Goal: Transaction & Acquisition: Purchase product/service

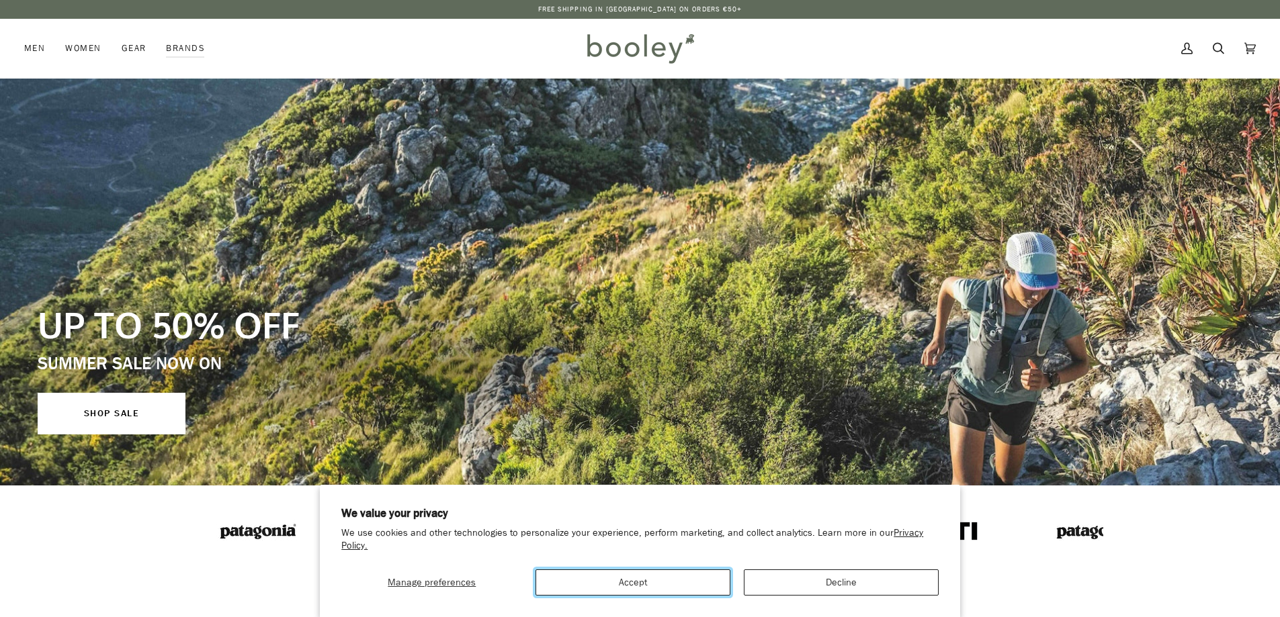
click at [680, 584] on button "Accept" at bounding box center [632, 583] width 195 height 26
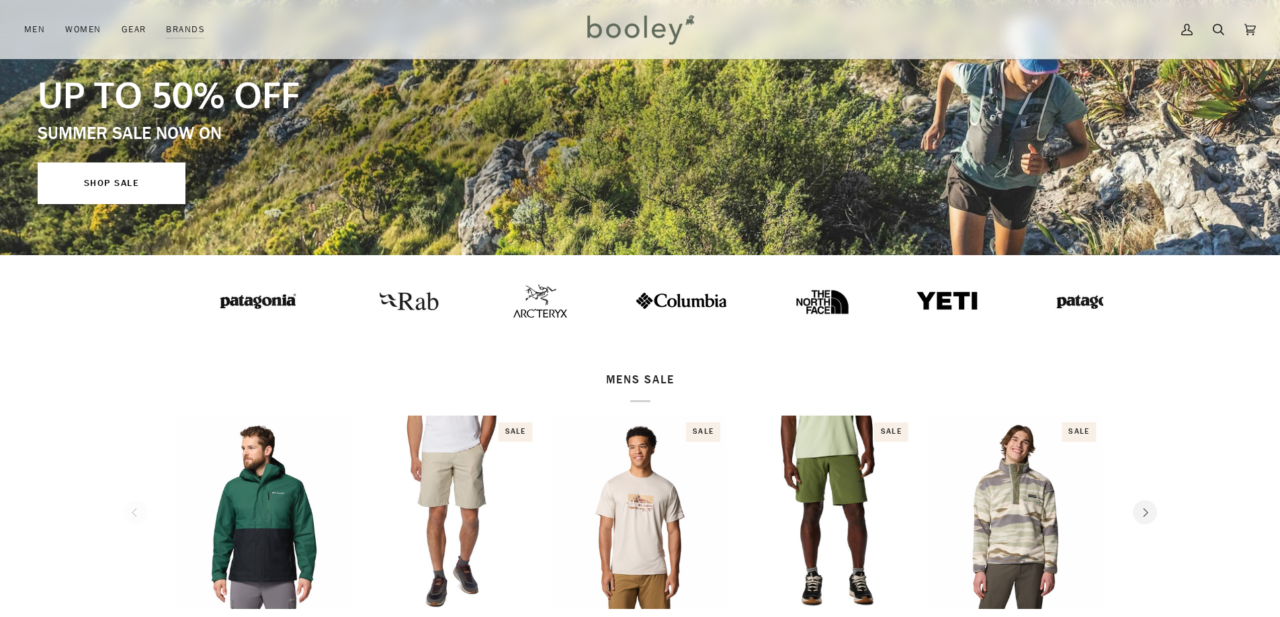
scroll to position [269, 0]
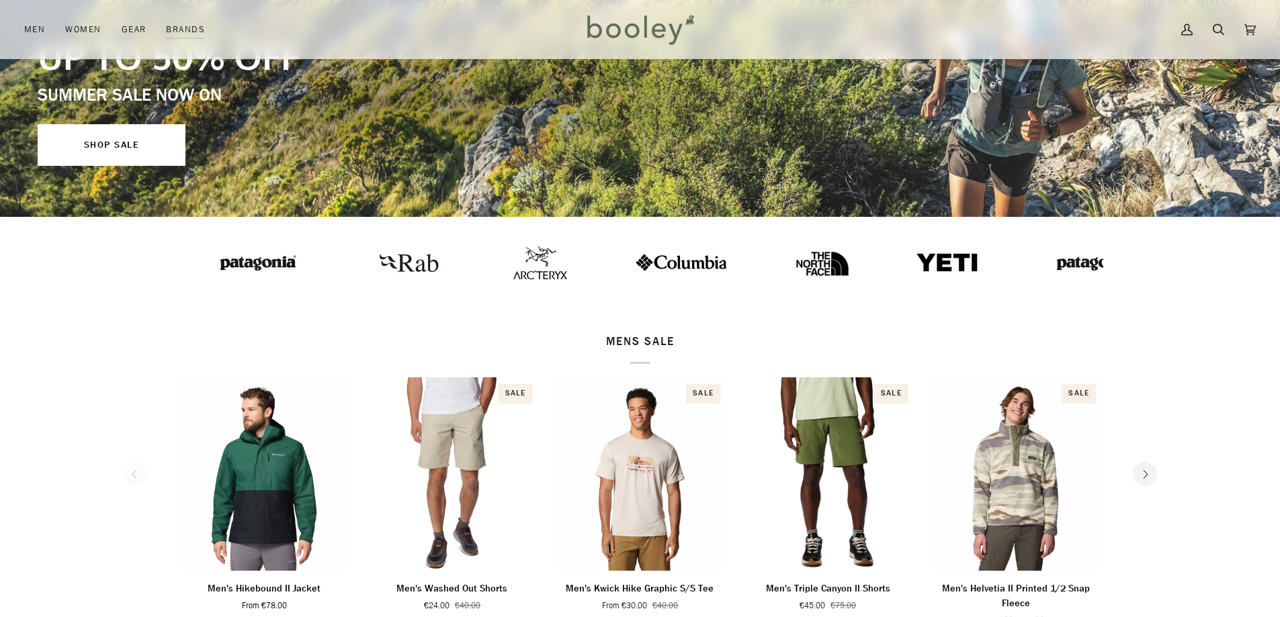
click at [371, 267] on img at bounding box center [408, 262] width 74 height 37
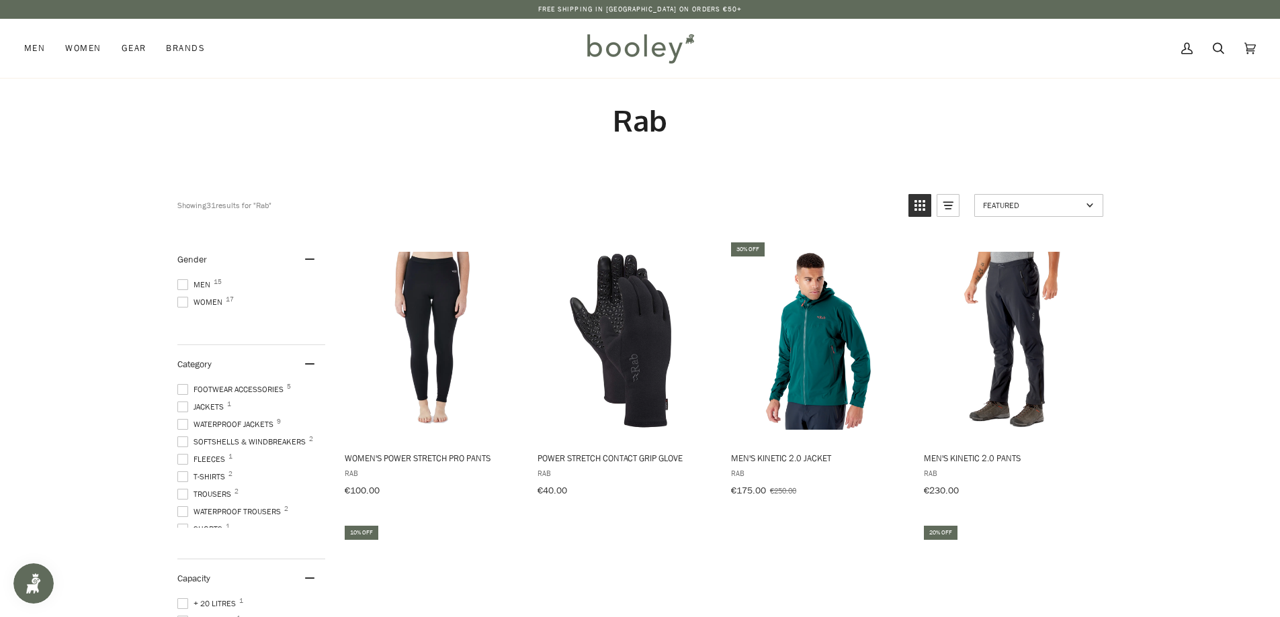
click at [181, 402] on span at bounding box center [182, 407] width 11 height 11
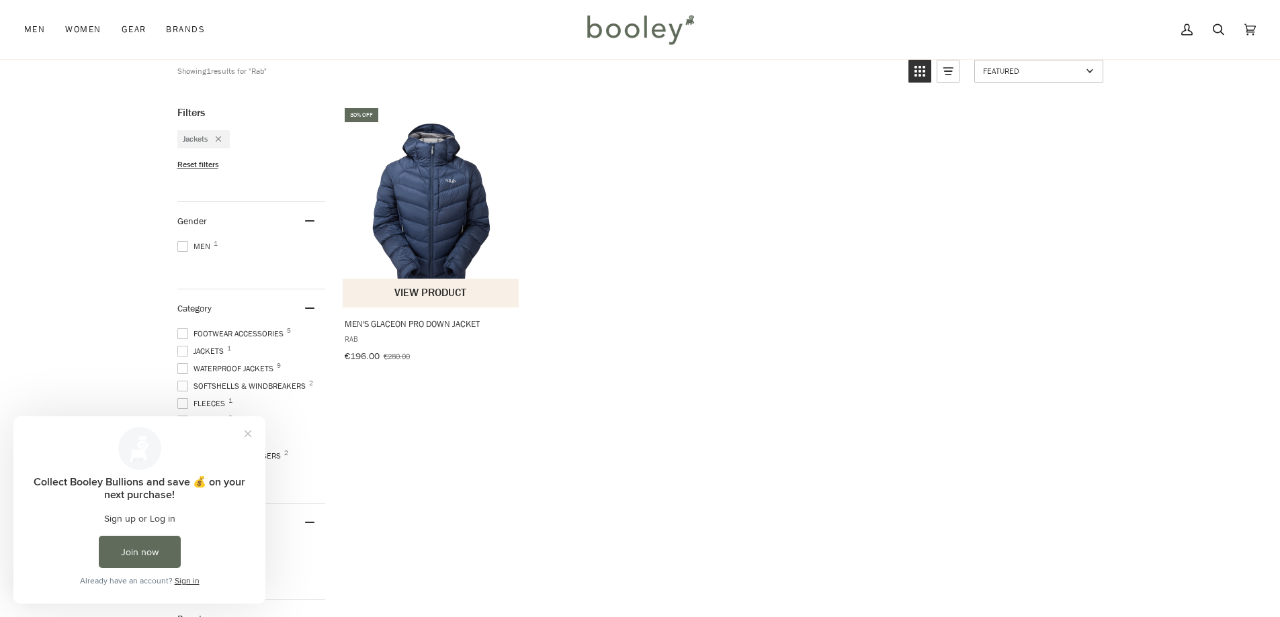
click at [431, 220] on img "Men's Glaceon Pro Down Jacket" at bounding box center [432, 207] width 178 height 178
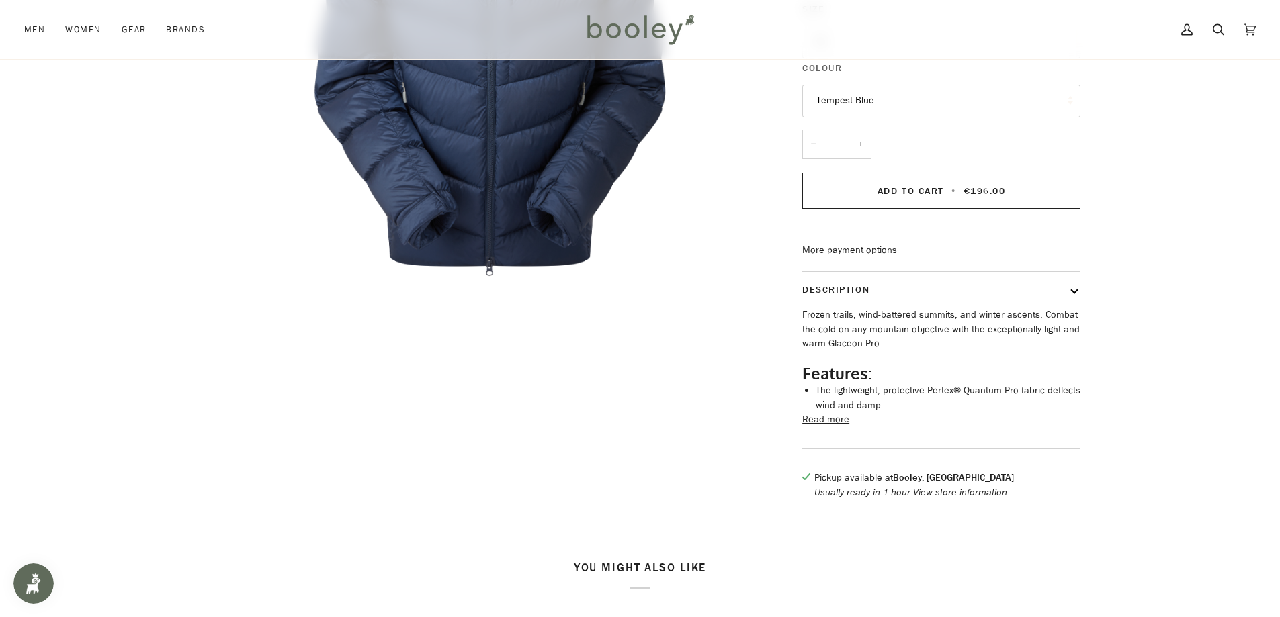
scroll to position [470, 0]
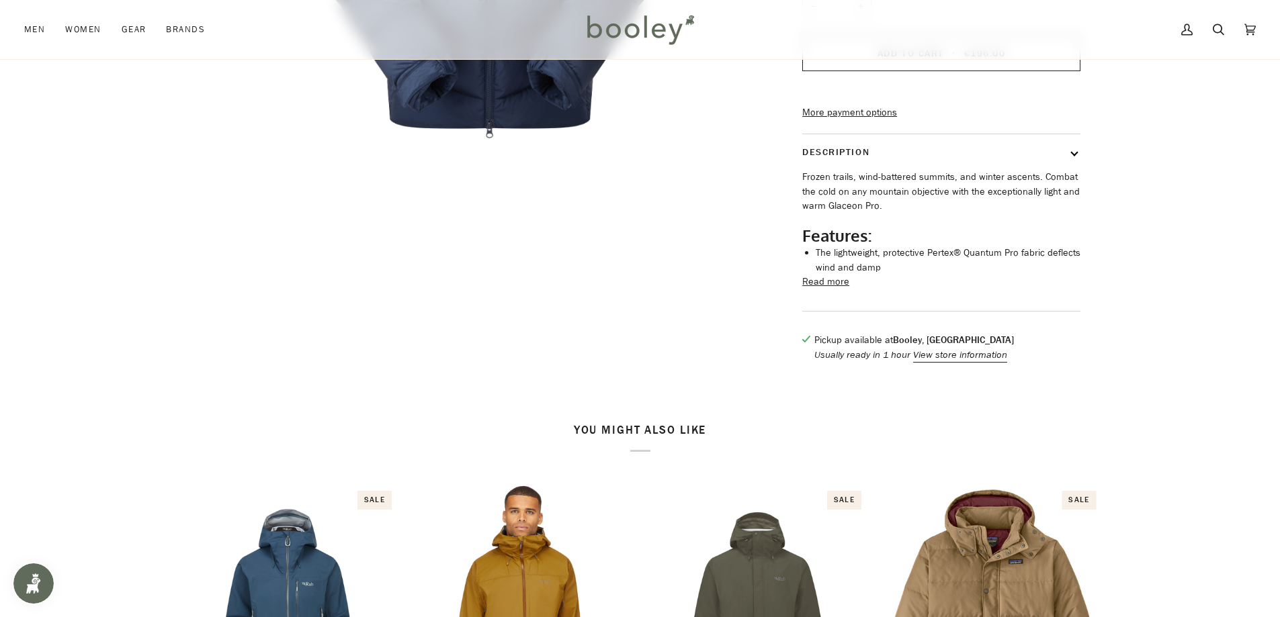
click at [838, 289] on button "Read more" at bounding box center [825, 282] width 47 height 15
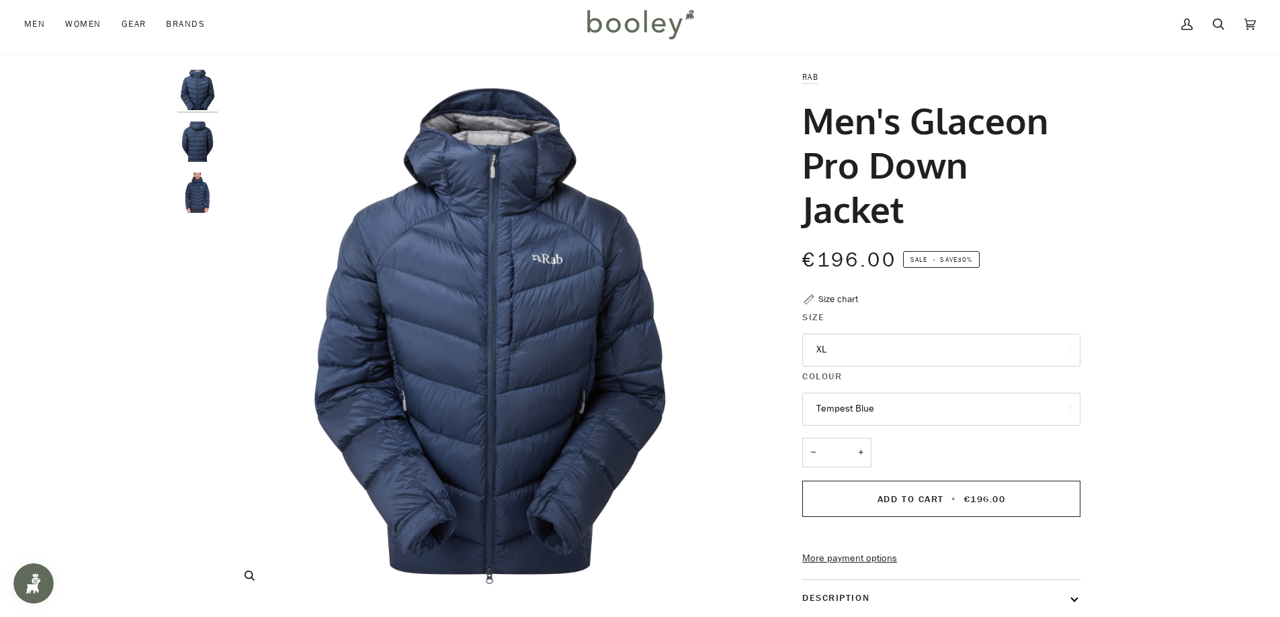
scroll to position [0, 0]
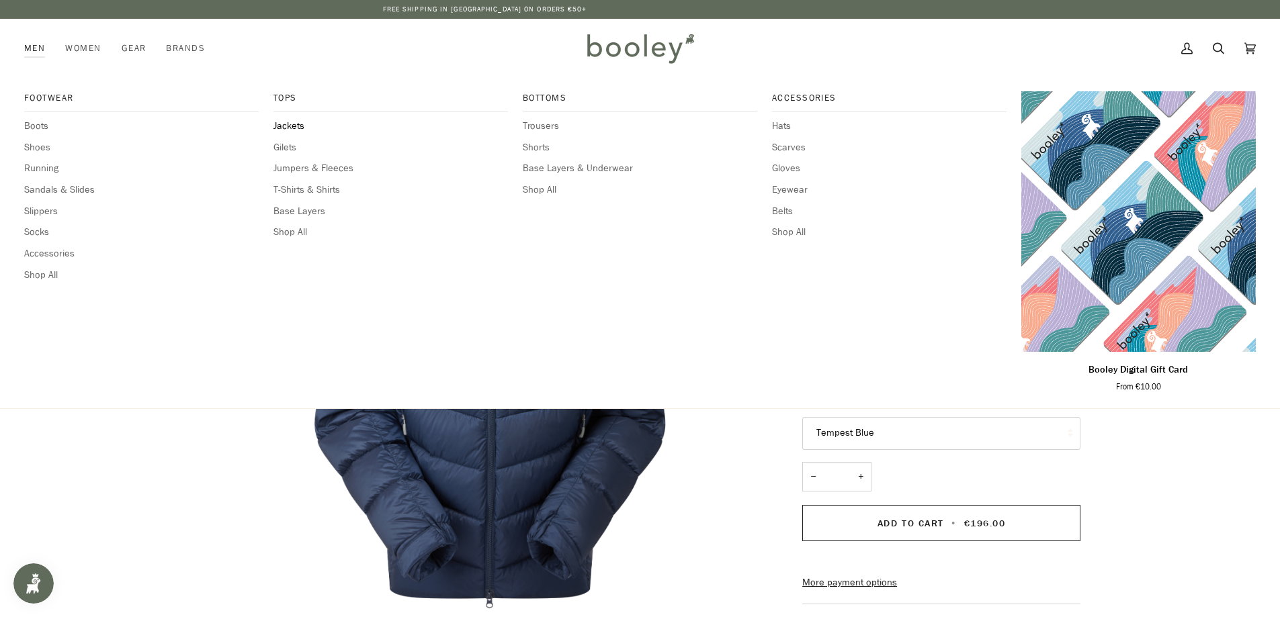
click at [289, 130] on span "Jackets" at bounding box center [390, 126] width 234 height 15
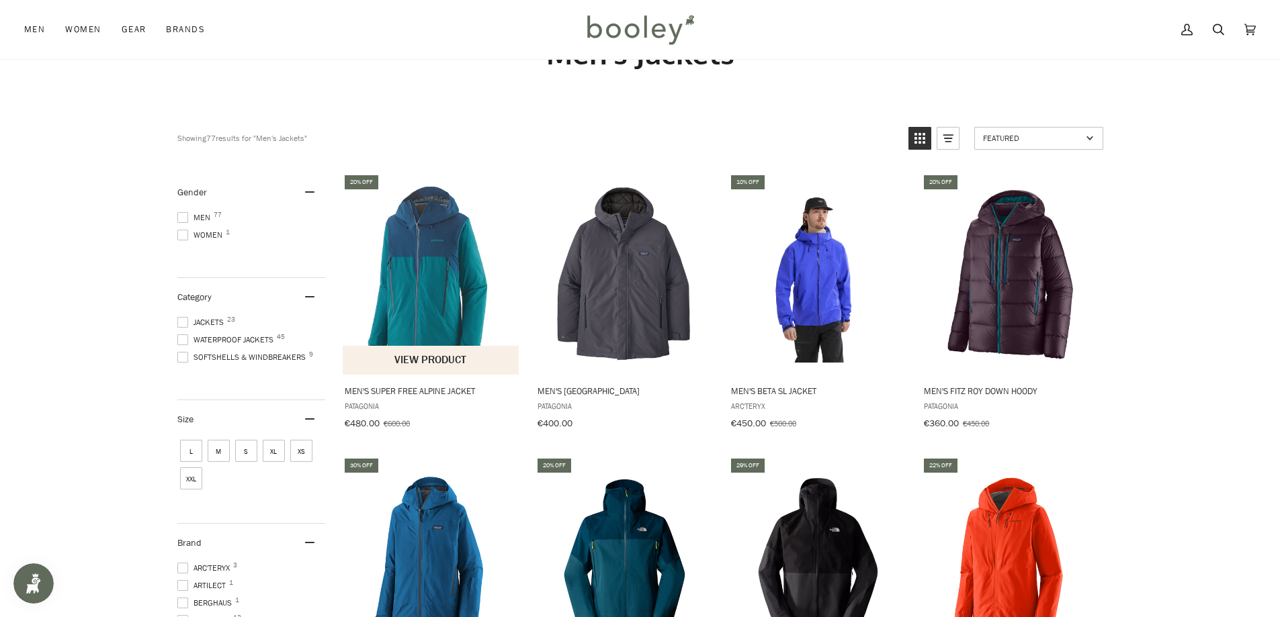
scroll to position [134, 0]
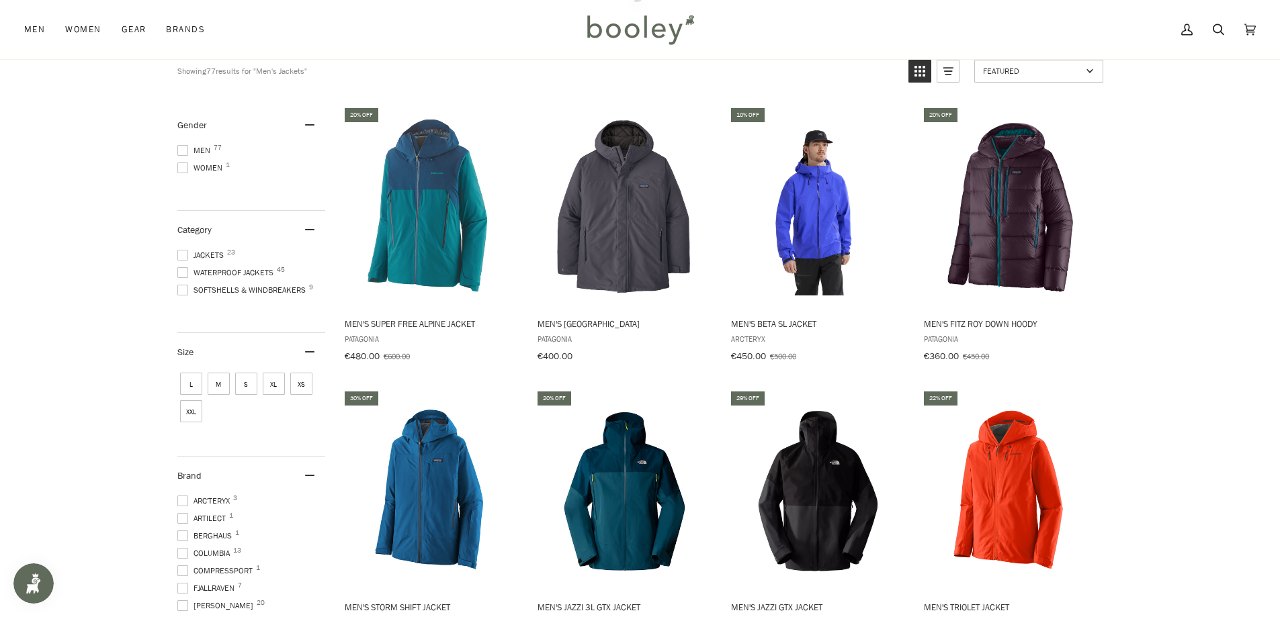
click at [182, 251] on span at bounding box center [182, 255] width 11 height 11
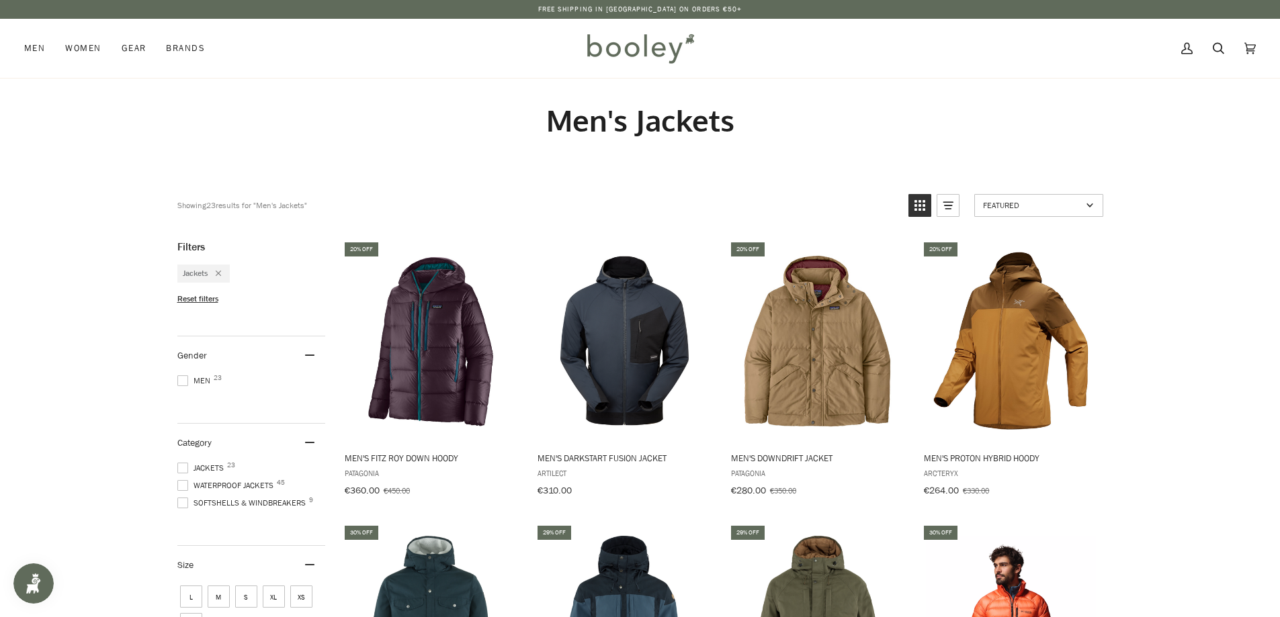
click at [184, 379] on span at bounding box center [182, 380] width 11 height 11
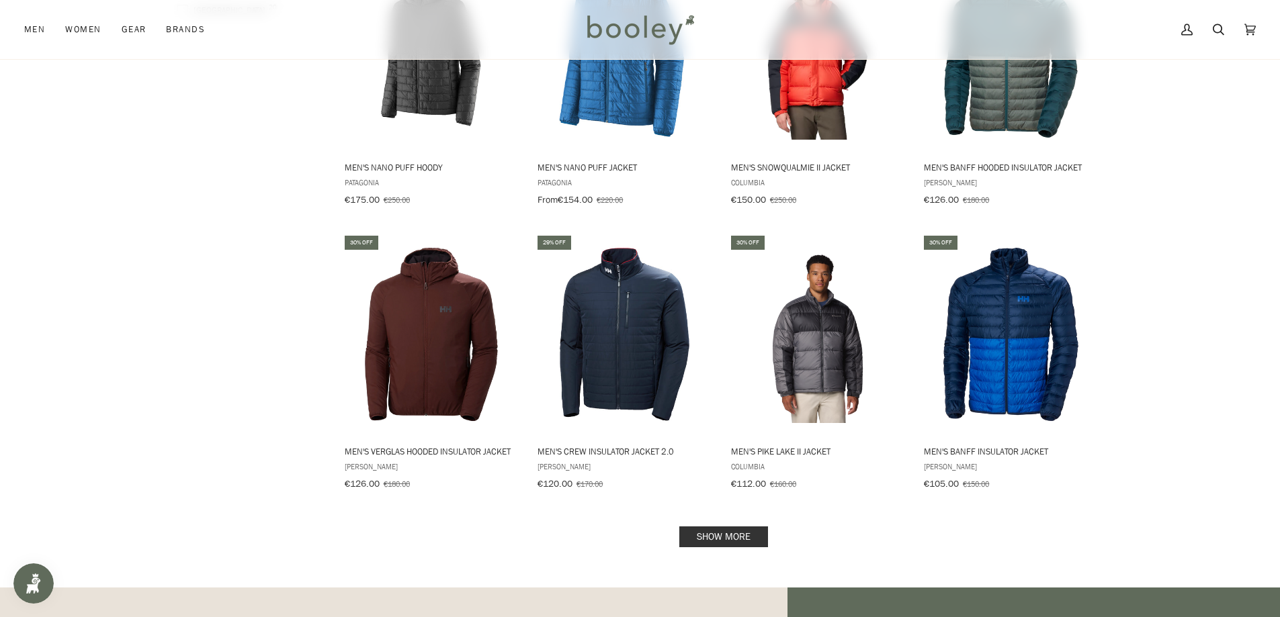
scroll to position [1209, 0]
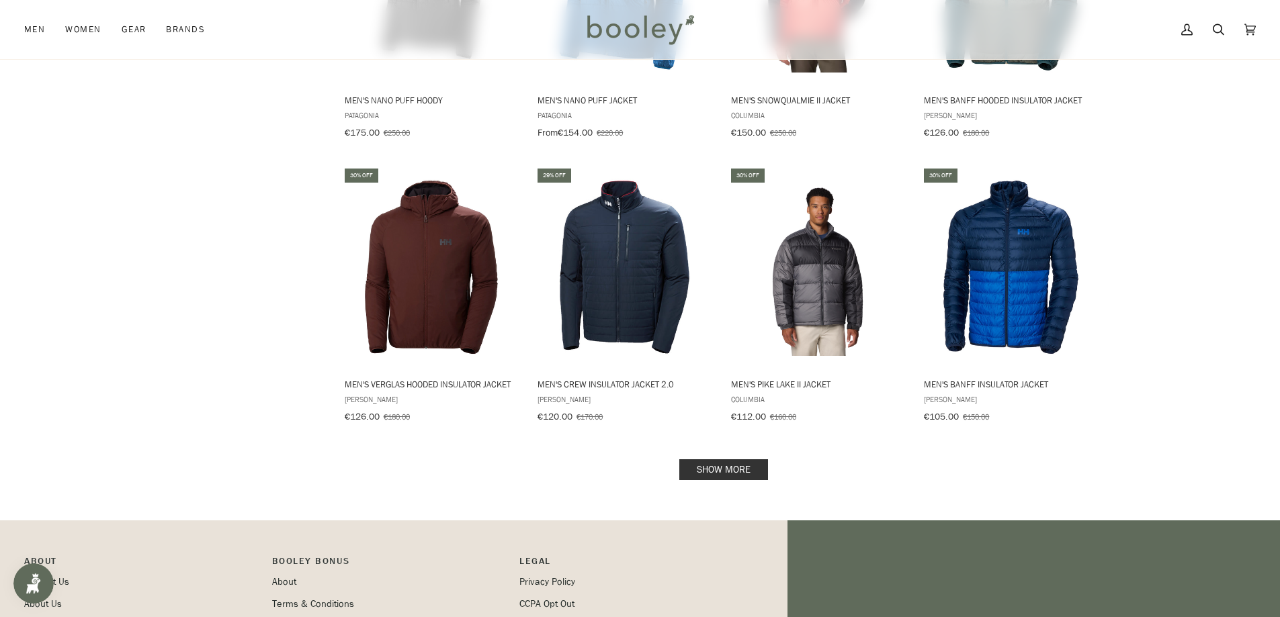
click at [714, 462] on link "Show more" at bounding box center [723, 469] width 89 height 21
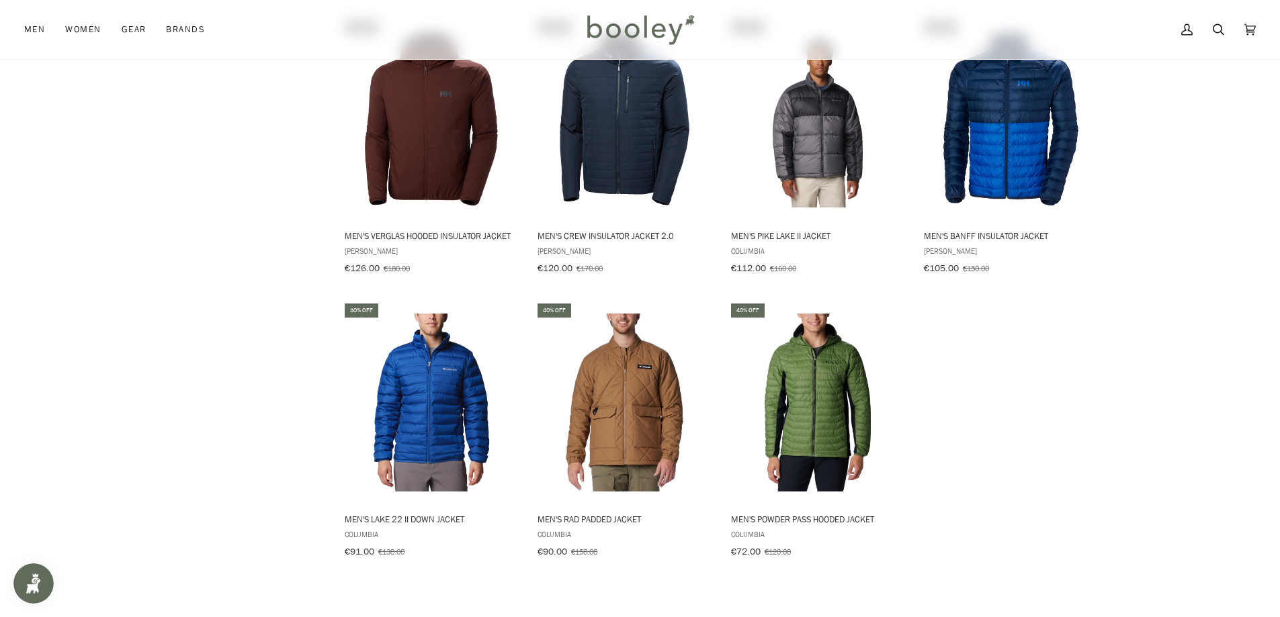
scroll to position [1343, 0]
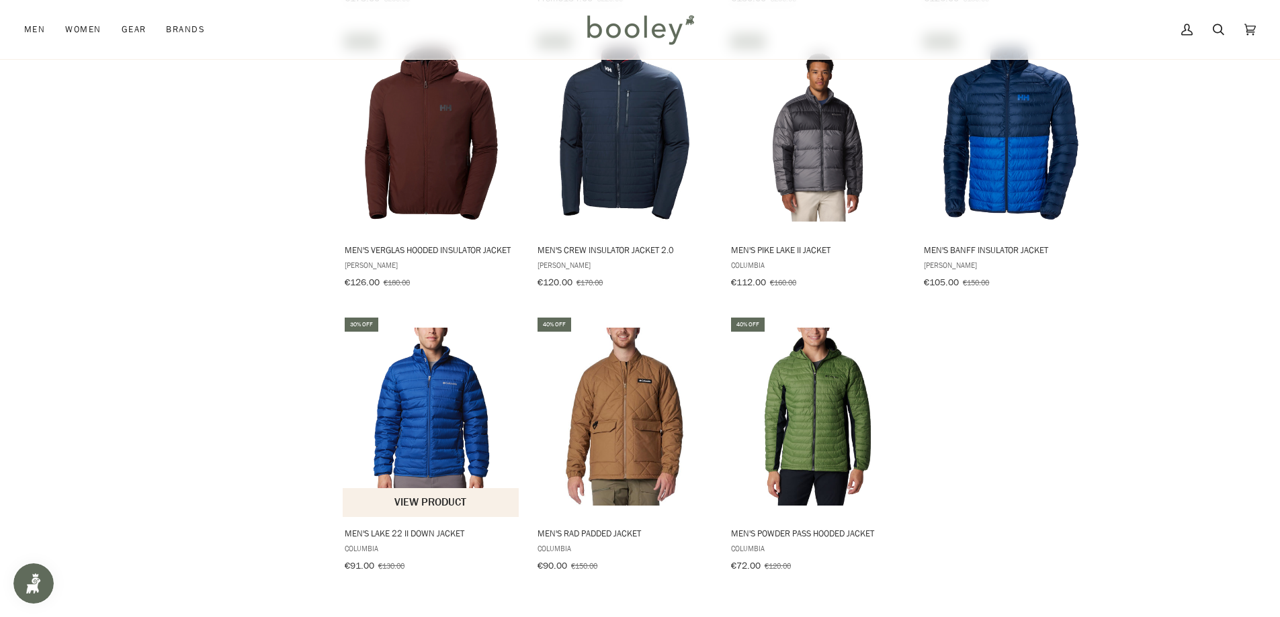
click at [402, 404] on img "Men's Lake 22 II Down Jacket" at bounding box center [432, 417] width 178 height 178
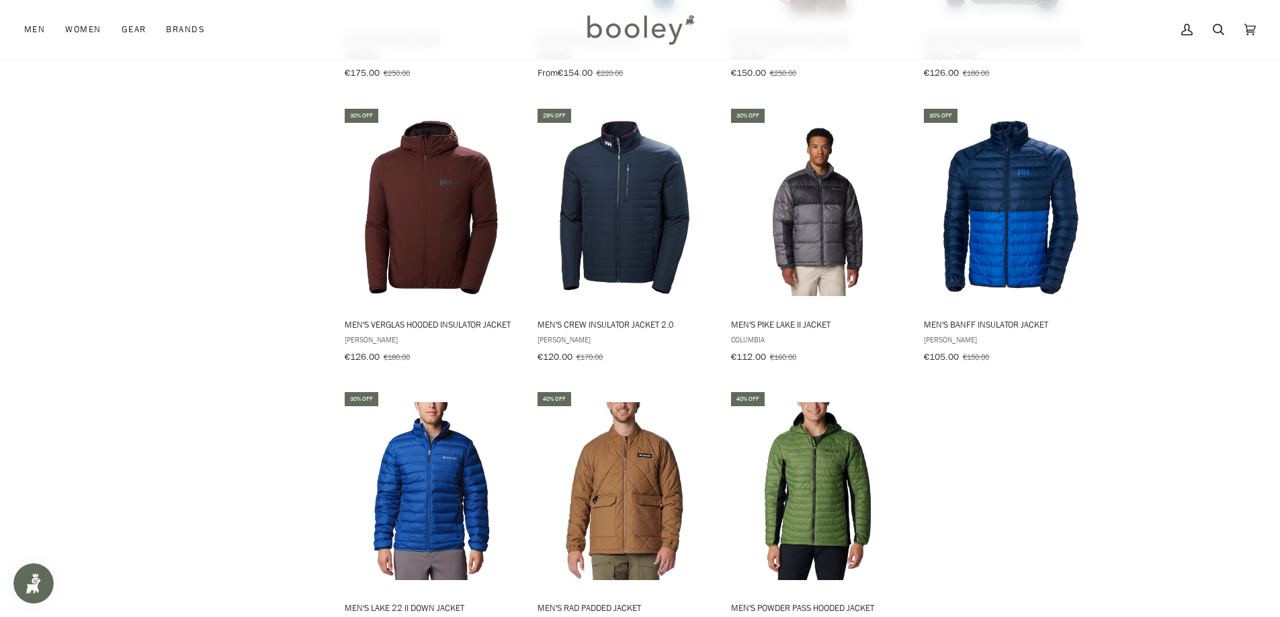
scroll to position [1142, 0]
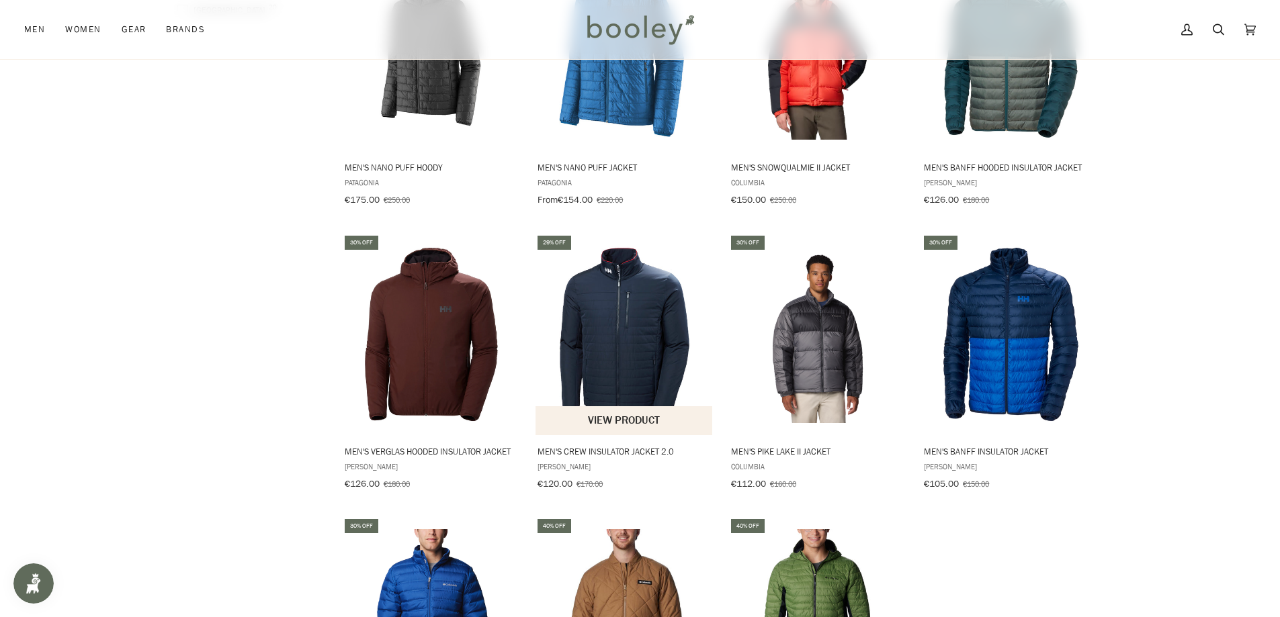
click at [605, 357] on img "Men's Crew Insulator Jacket 2.0" at bounding box center [624, 335] width 178 height 178
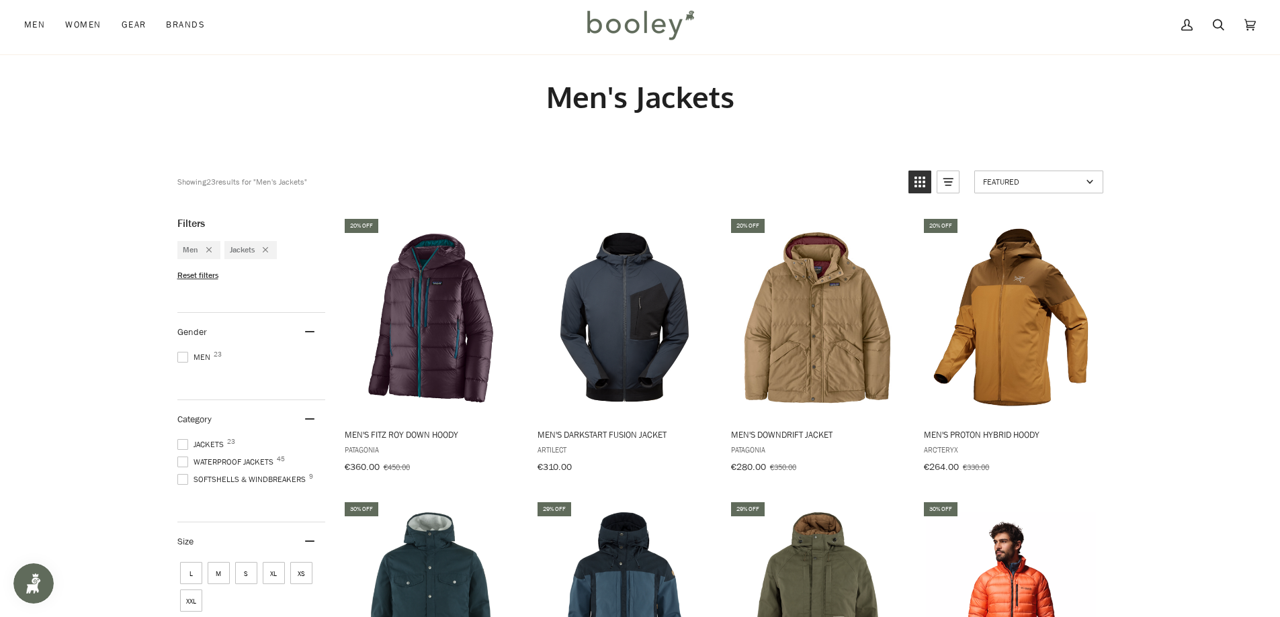
scroll to position [0, 0]
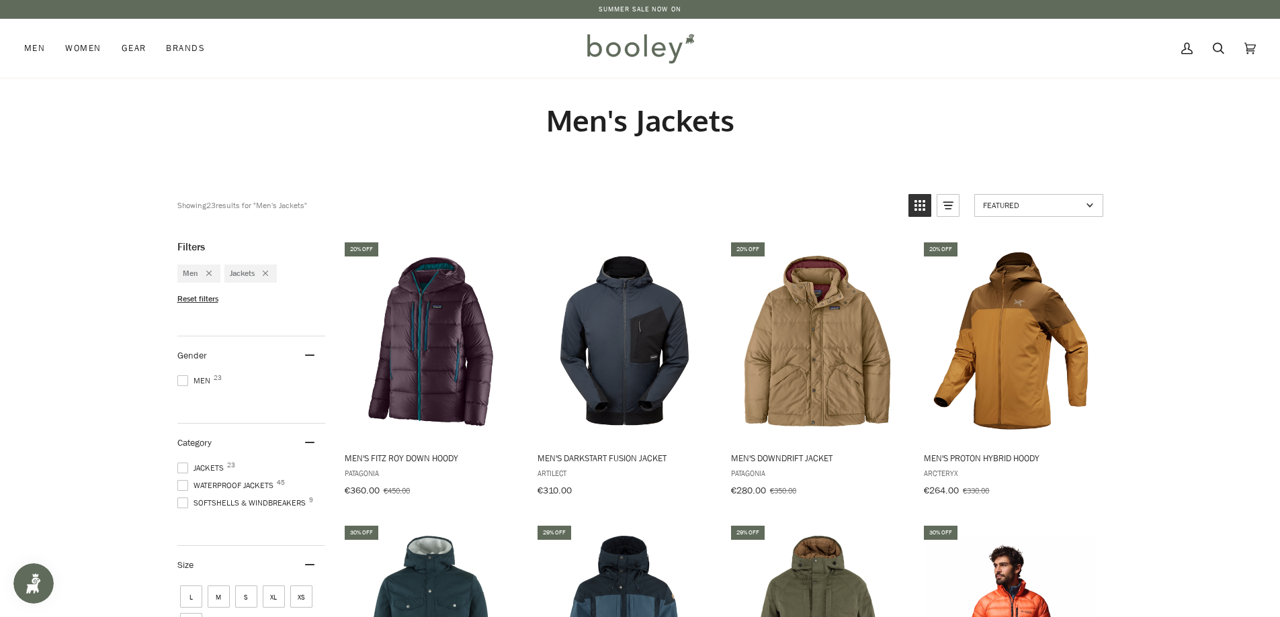
click at [633, 52] on img at bounding box center [640, 48] width 118 height 39
click at [649, 10] on link "SUMMER SALE NOW ON" at bounding box center [639, 9] width 83 height 10
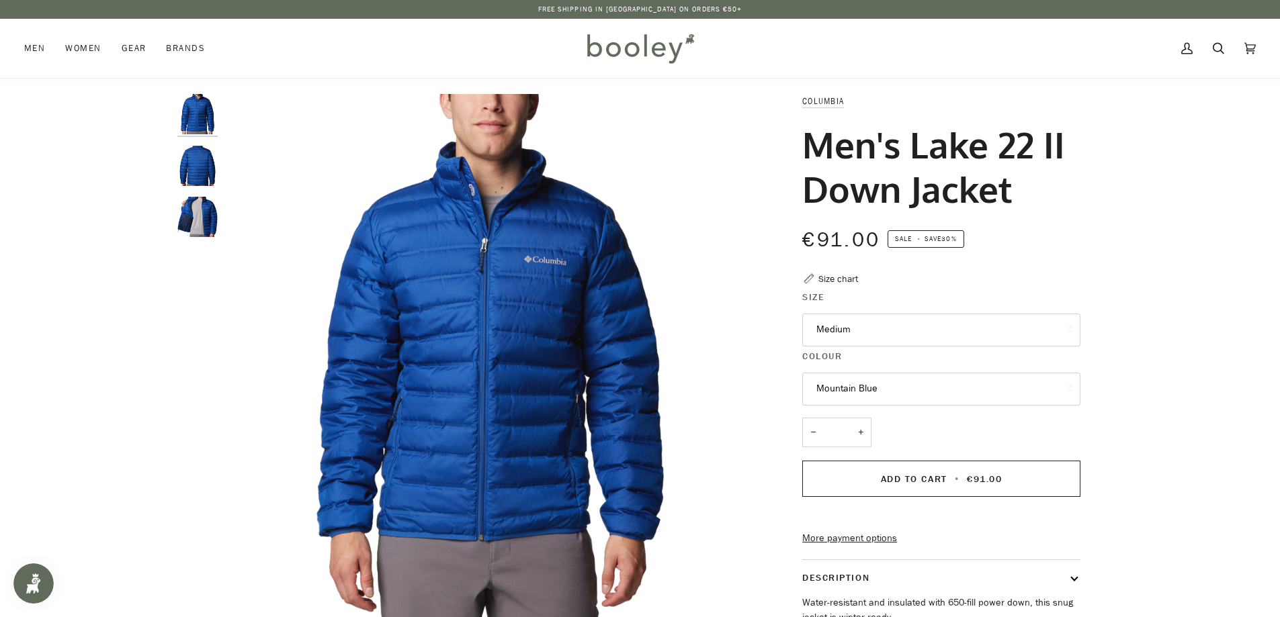
click at [210, 223] on img "Columbia Men's Lake 22 II Down Jacket Mountain Blue - Booley Galway" at bounding box center [197, 217] width 40 height 40
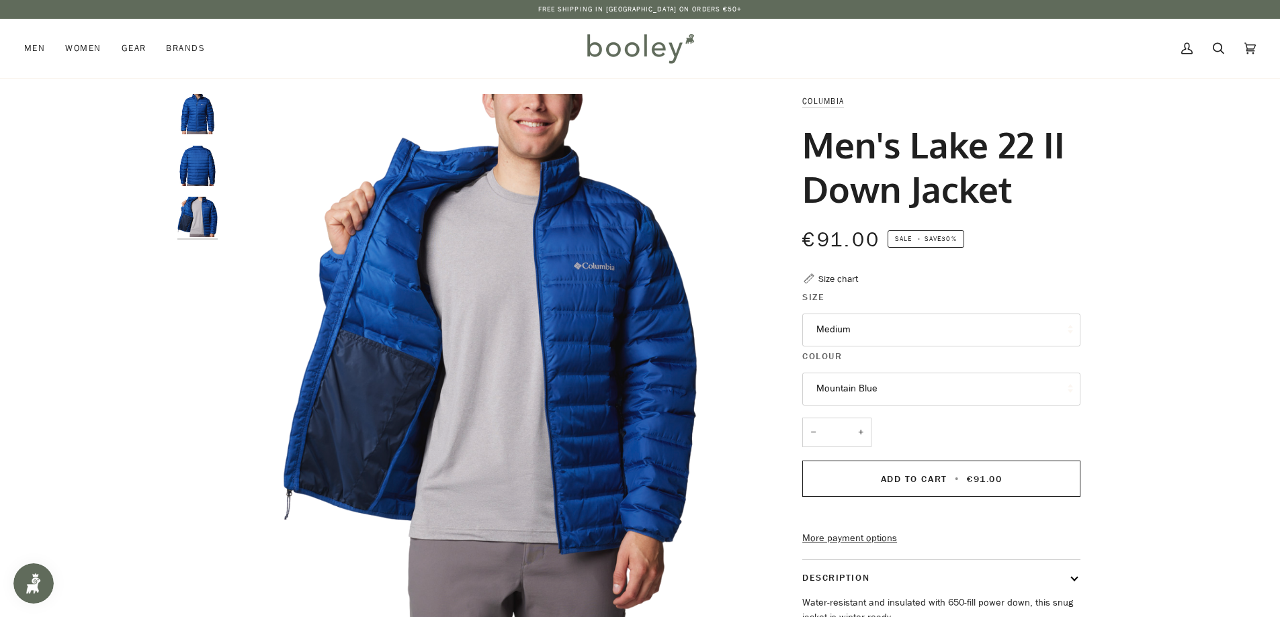
click at [196, 159] on img "Columbia Men's Lake 22 II Down Jacket Mountain Blue - Booley Galway" at bounding box center [197, 166] width 40 height 40
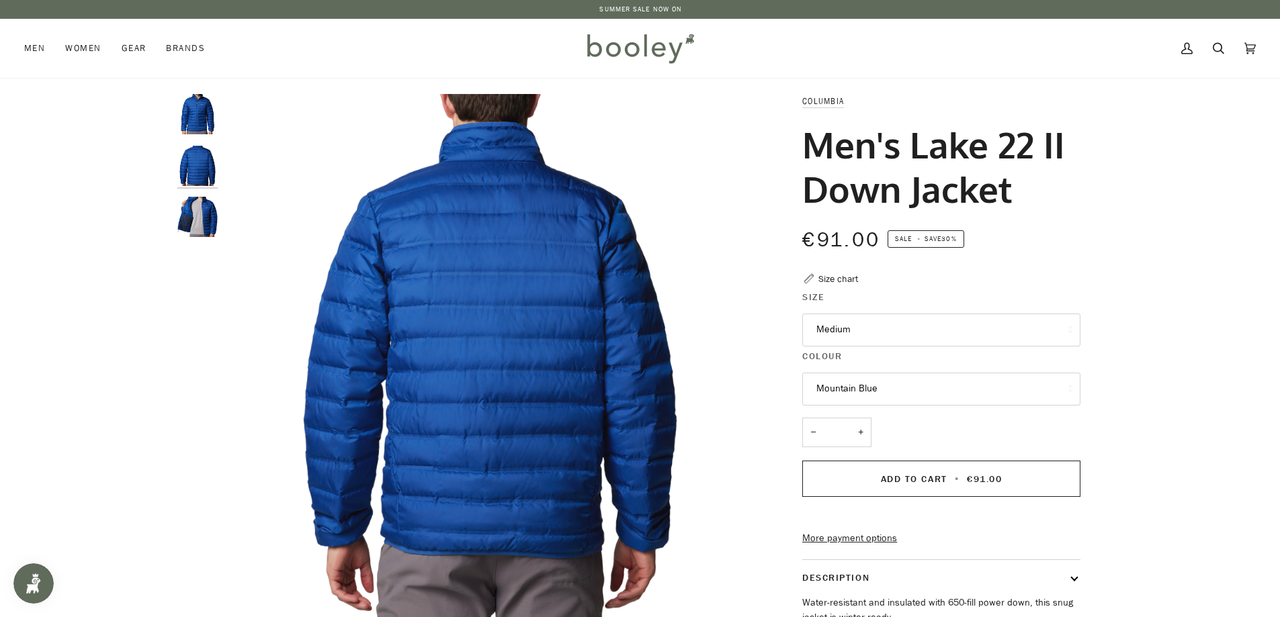
click at [193, 118] on img "Columbia Men's Lake 22 II Down Jacket Mountain Blue - Booley Galway" at bounding box center [197, 114] width 40 height 40
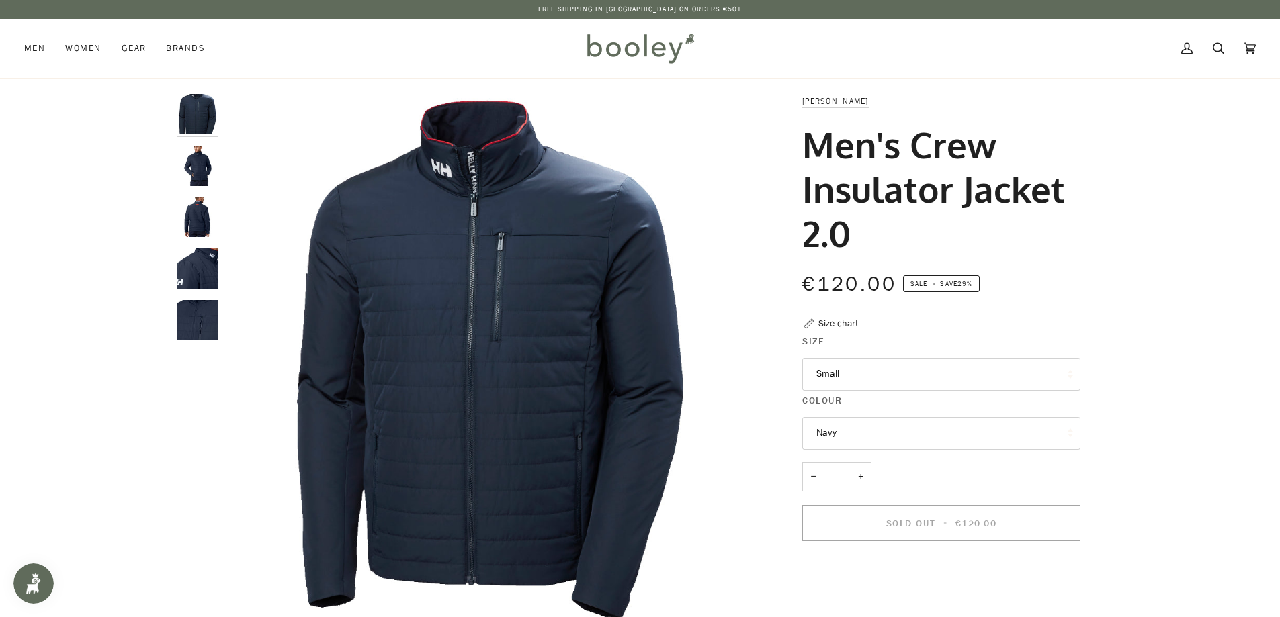
click at [807, 373] on button "Small" at bounding box center [941, 374] width 278 height 33
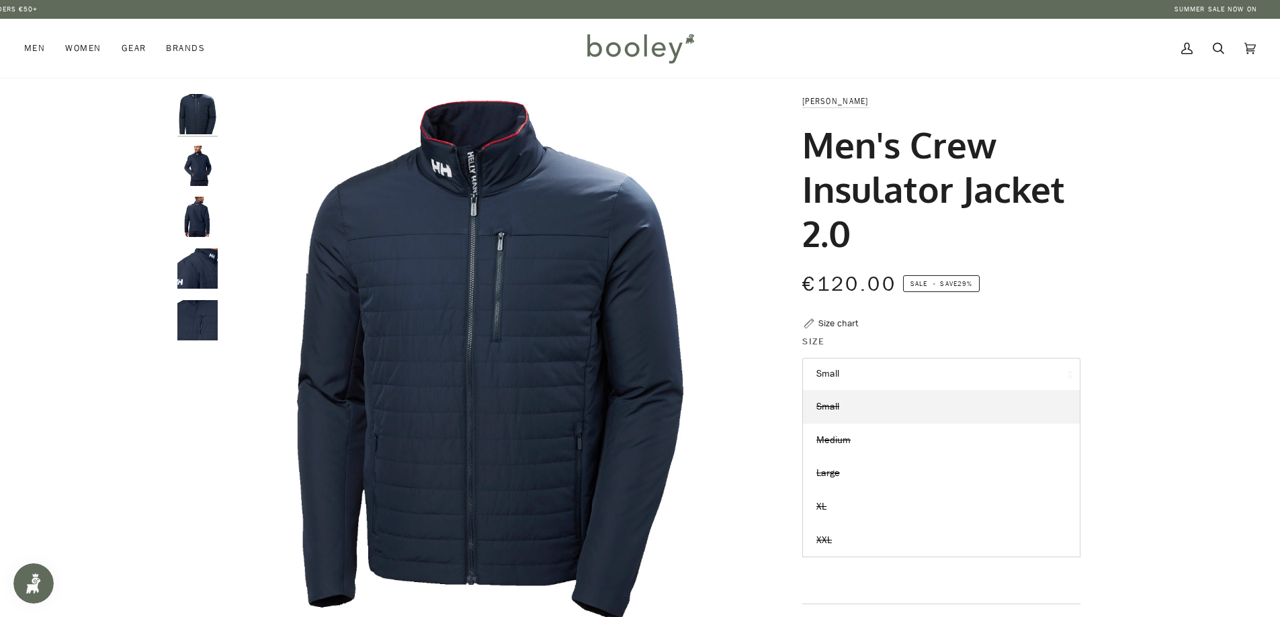
click at [846, 373] on button "Small" at bounding box center [941, 374] width 278 height 33
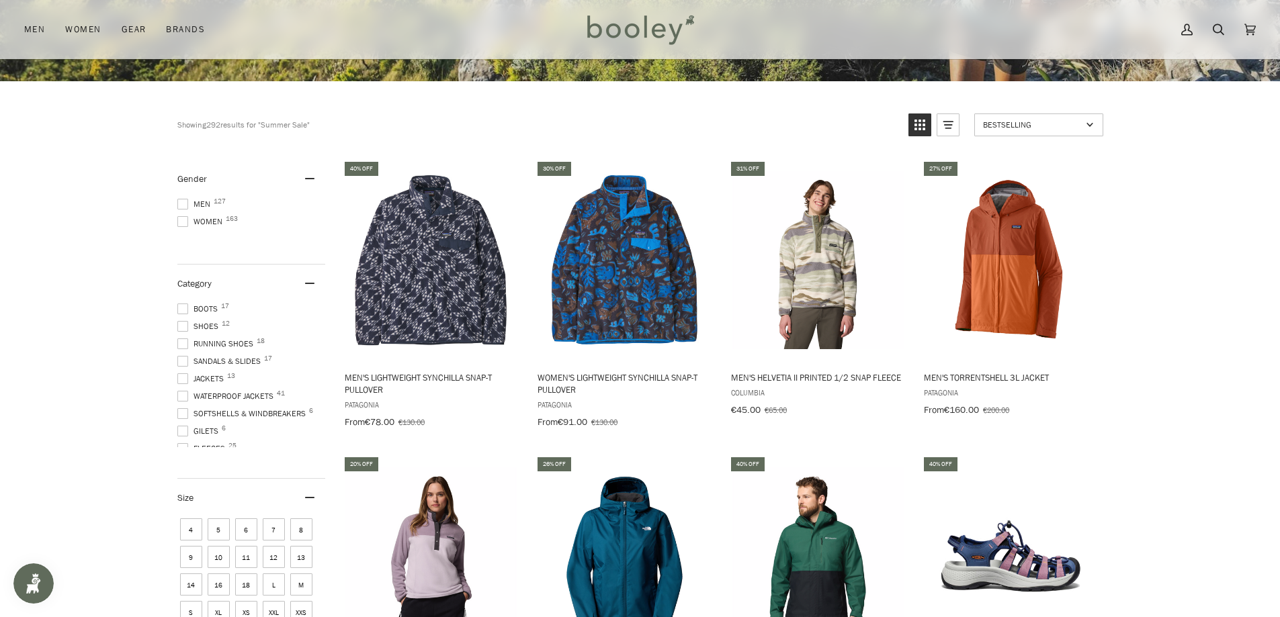
scroll to position [470, 0]
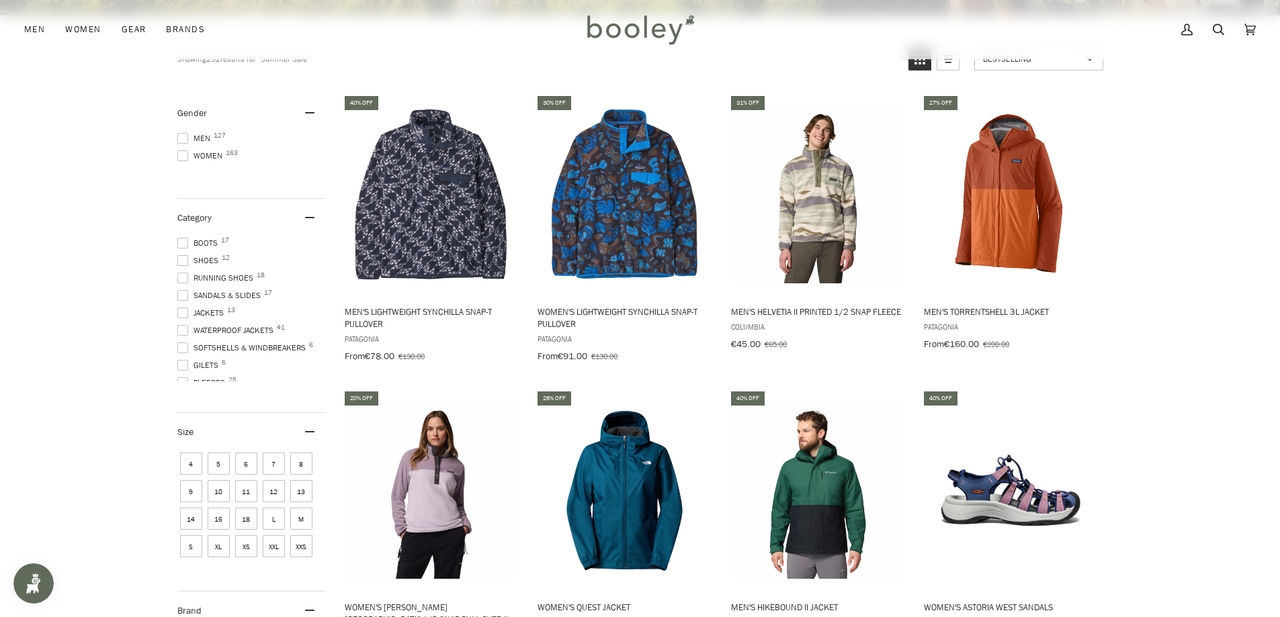
click at [183, 310] on span at bounding box center [182, 313] width 11 height 11
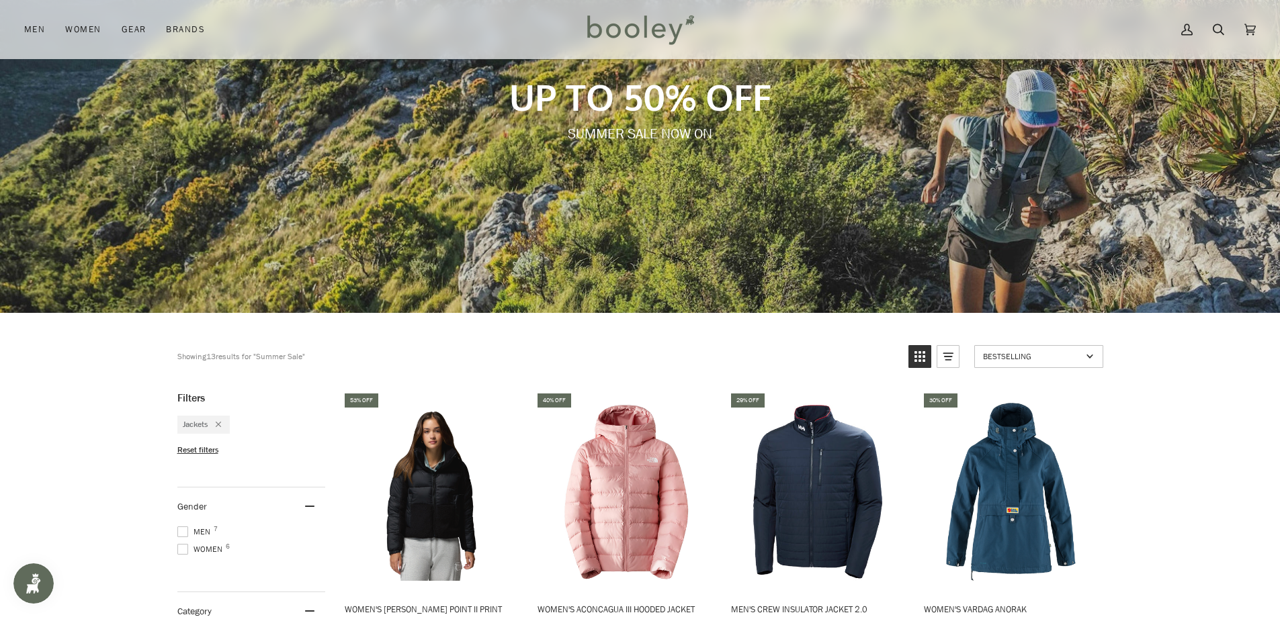
scroll to position [201, 0]
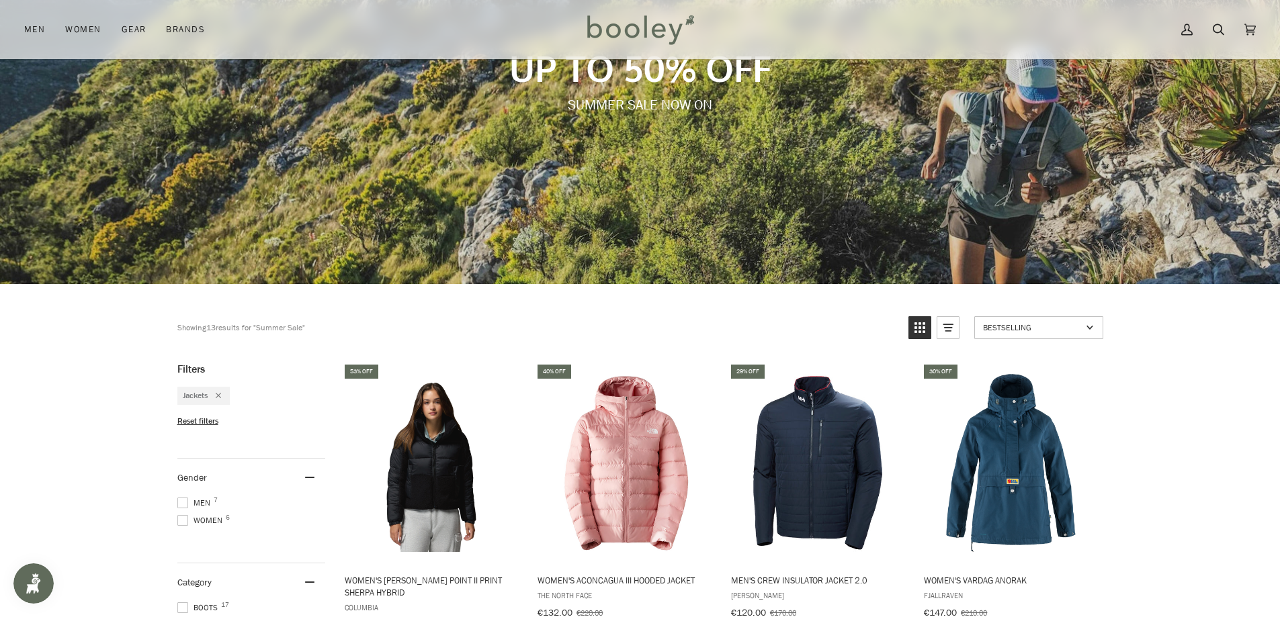
click at [181, 497] on span "Men 7" at bounding box center [195, 503] width 37 height 12
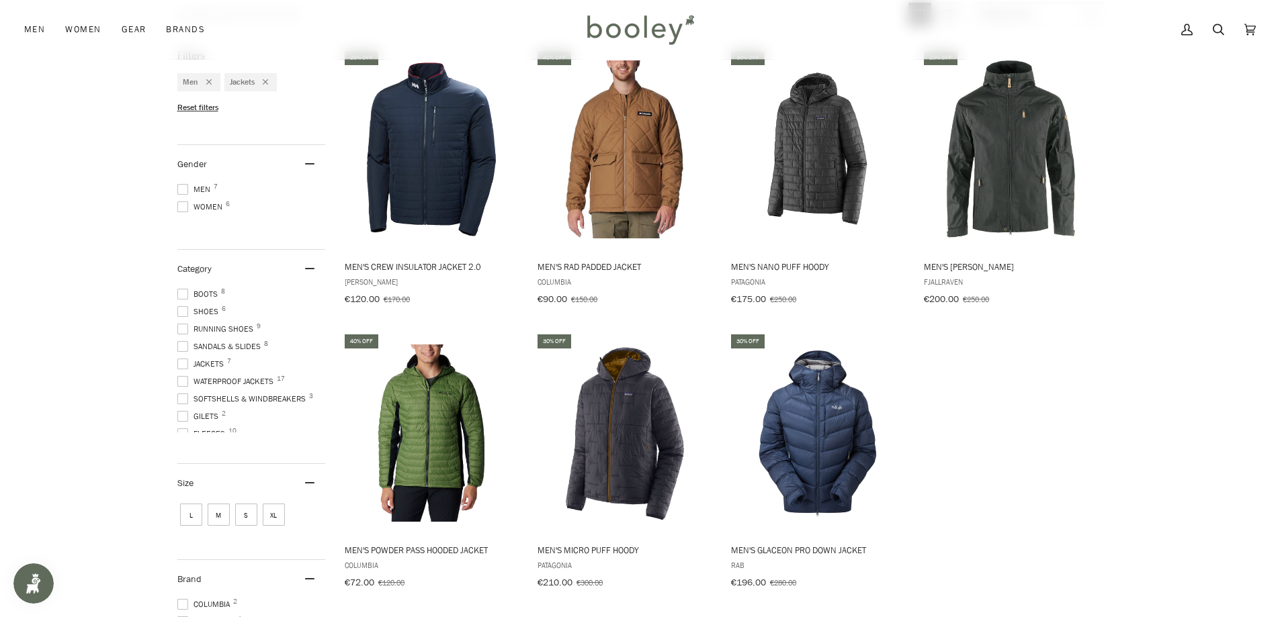
scroll to position [537, 0]
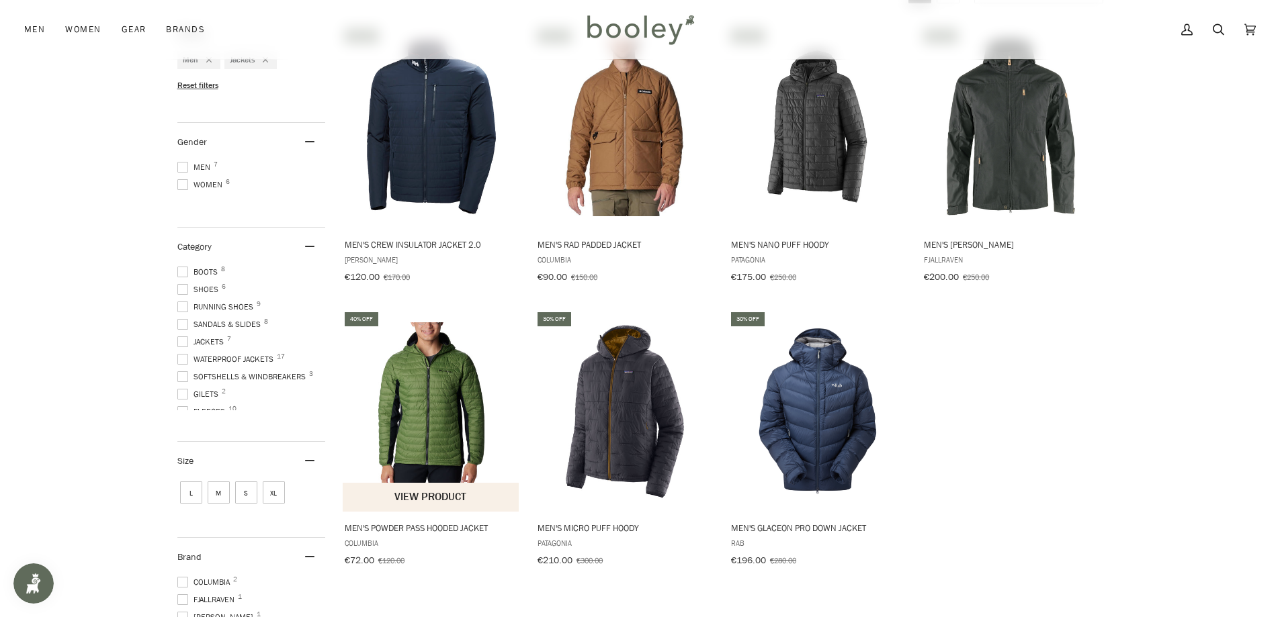
click at [412, 450] on img "Men's Powder Pass Hooded Jacket" at bounding box center [432, 411] width 178 height 178
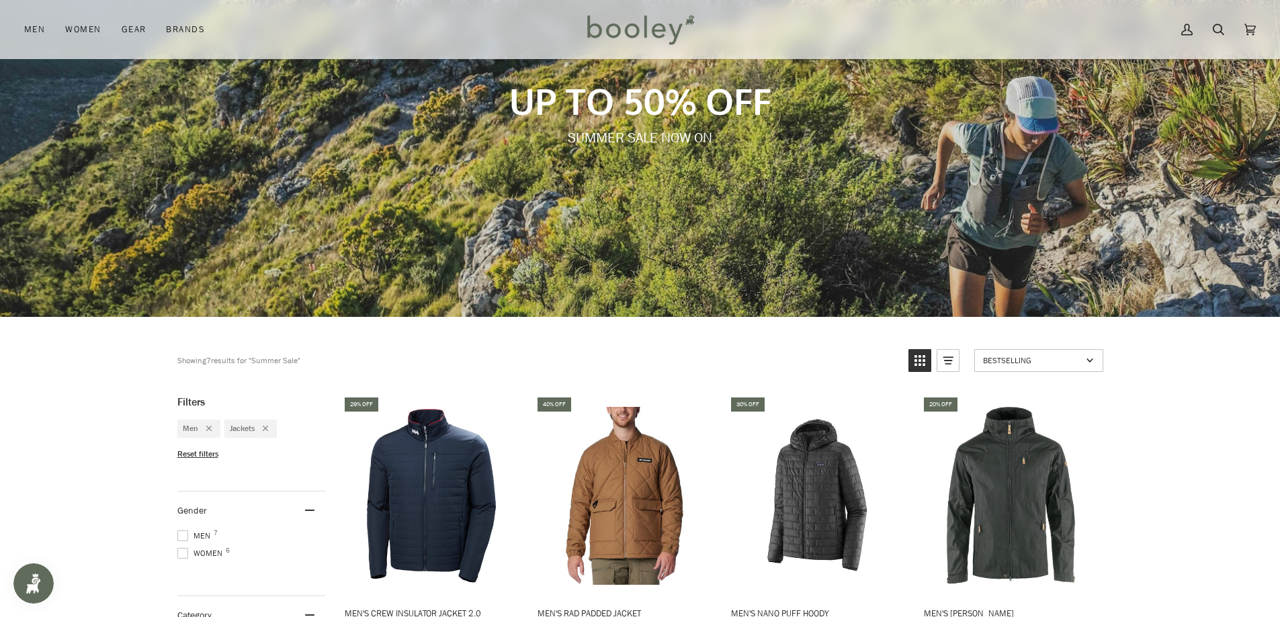
scroll to position [167, 0]
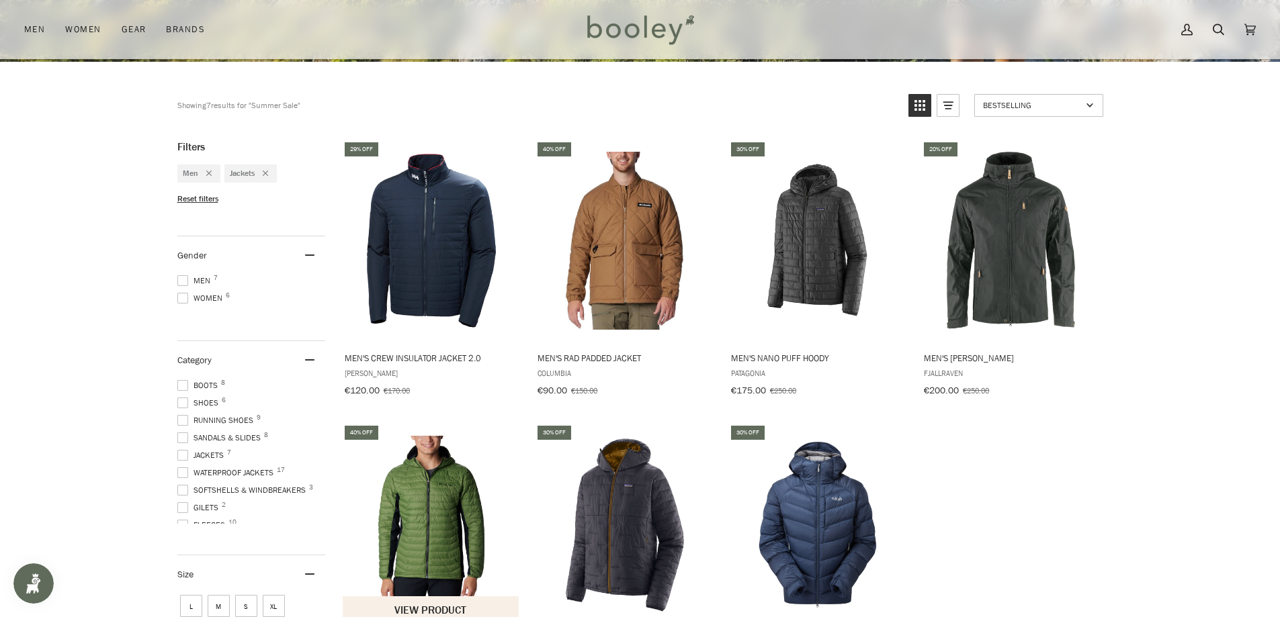
scroll to position [439, 0]
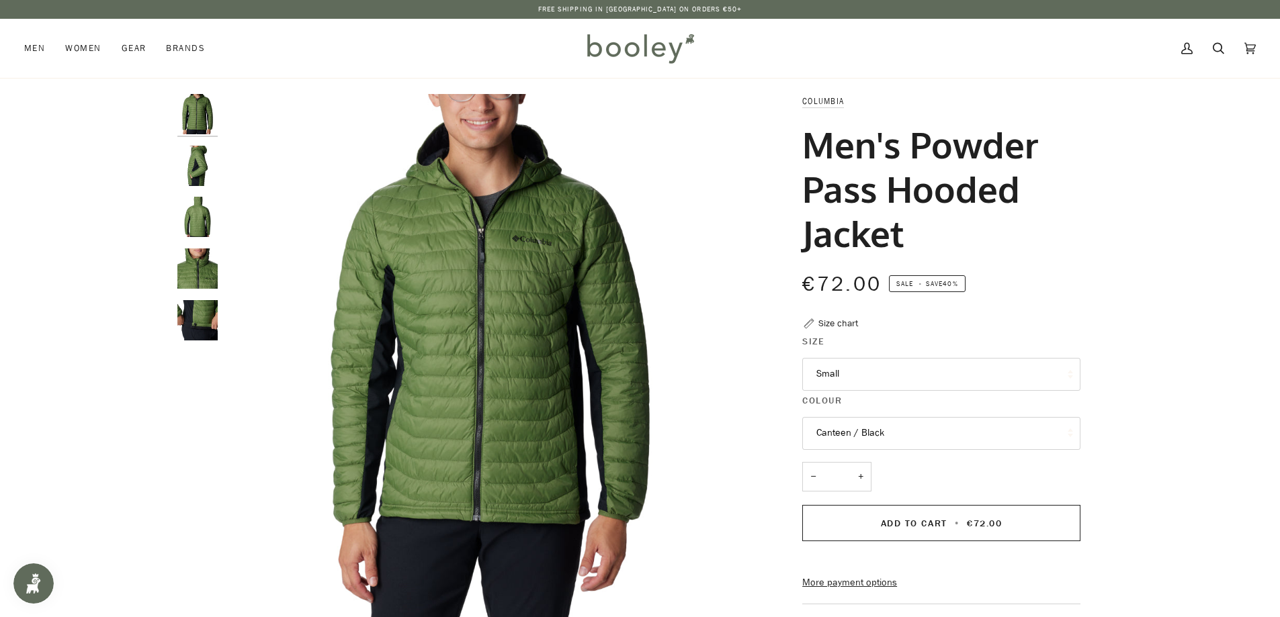
click at [205, 326] on img "Columbia Men's Powder Pass Hooded Jacket Canteen / Black - Booley Galway" at bounding box center [197, 320] width 40 height 40
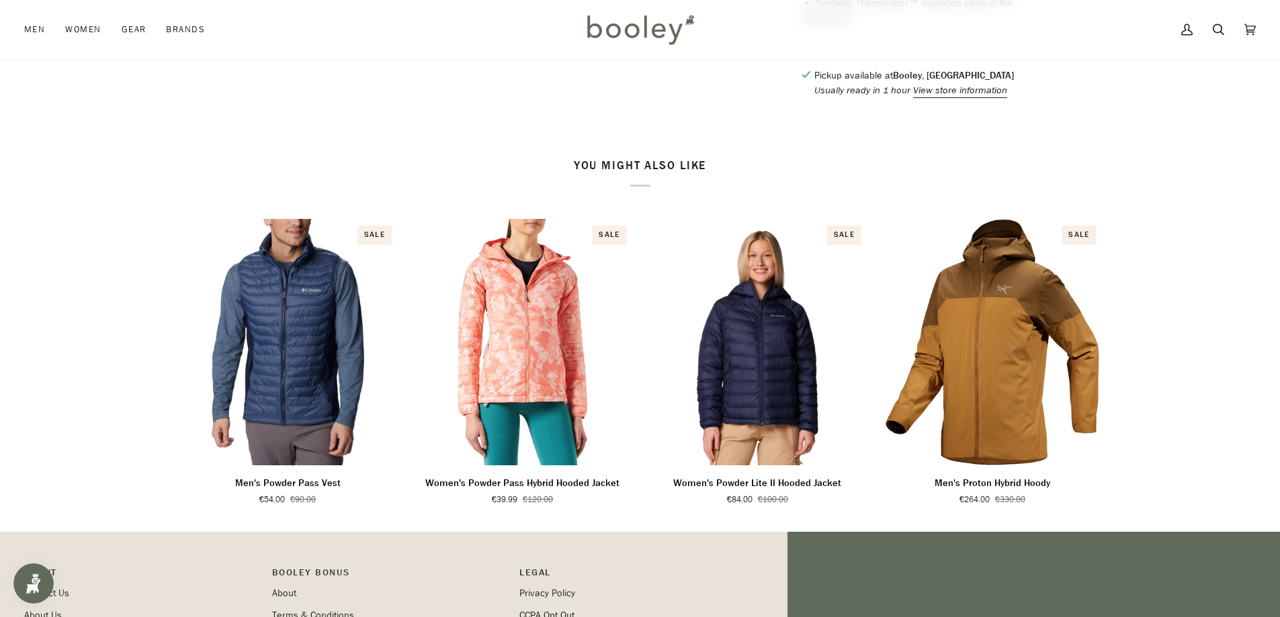
scroll to position [873, 0]
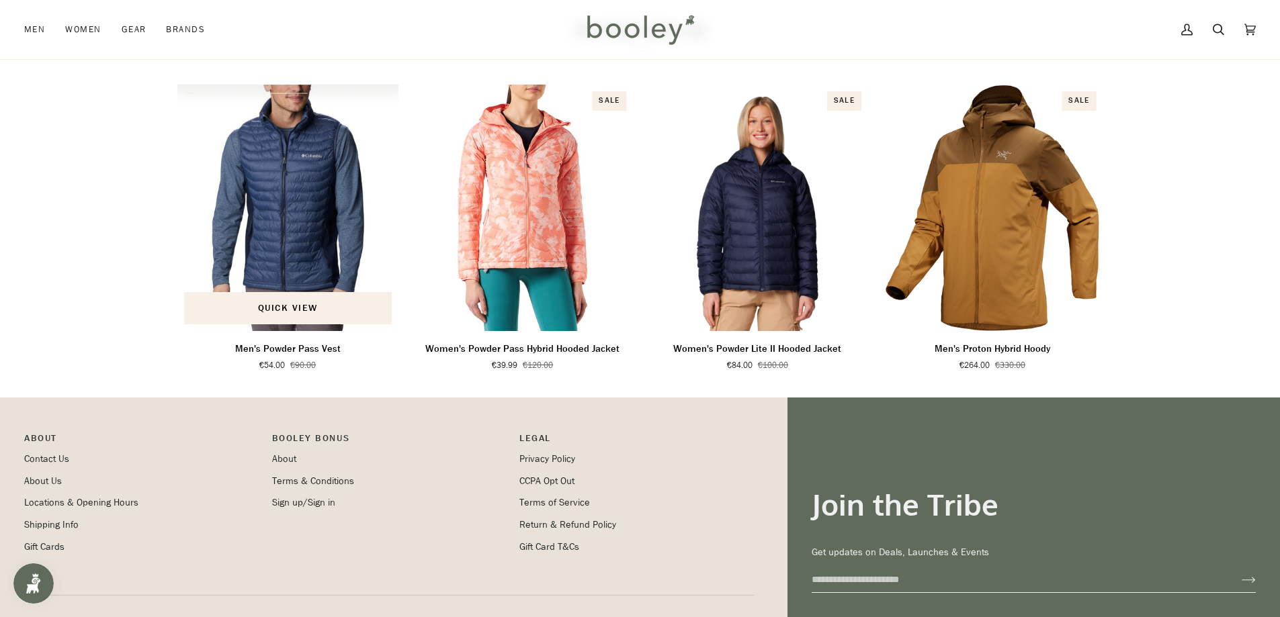
click at [284, 229] on img "Men's Powder Pass Vest" at bounding box center [288, 208] width 222 height 246
